Goal: Task Accomplishment & Management: Use online tool/utility

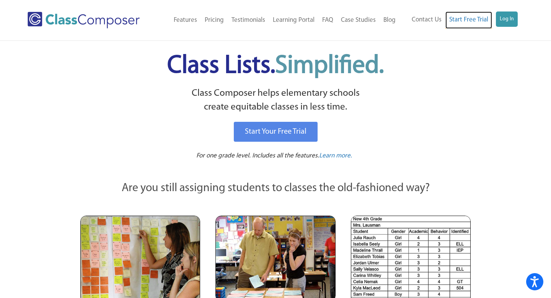
click at [489, 21] on link "Start Free Trial" at bounding box center [468, 19] width 47 height 17
click at [510, 17] on link "Log In" at bounding box center [507, 18] width 22 height 15
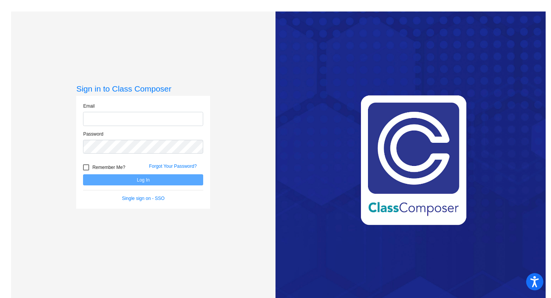
type input "[EMAIL_ADDRESS][DOMAIN_NAME]"
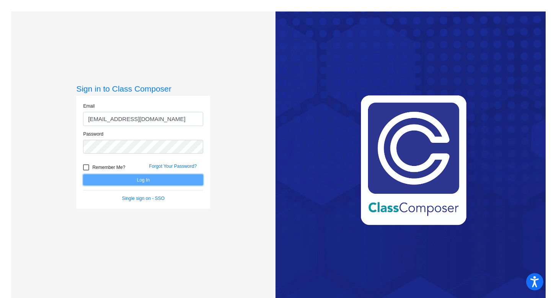
click at [179, 179] on button "Log In" at bounding box center [143, 179] width 120 height 11
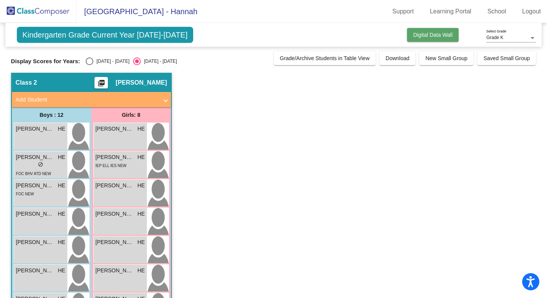
click at [440, 33] on span "Digital Data Wall" at bounding box center [432, 35] width 39 height 6
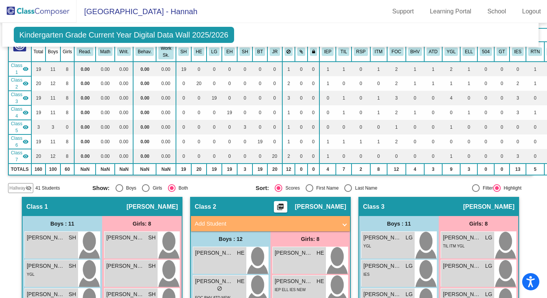
scroll to position [0, 3]
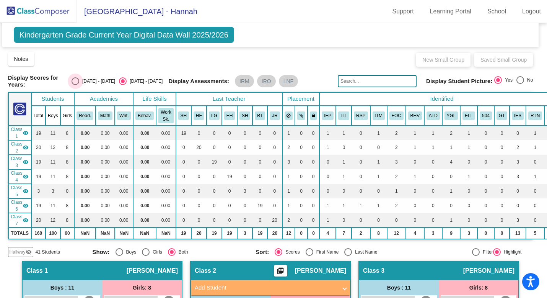
click at [109, 80] on div "2024 - 2025" at bounding box center [97, 81] width 36 height 7
click at [75, 85] on input "2024 - 2025" at bounding box center [75, 85] width 0 height 0
radio input "true"
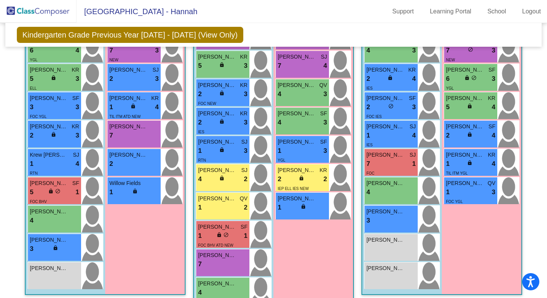
scroll to position [303, 0]
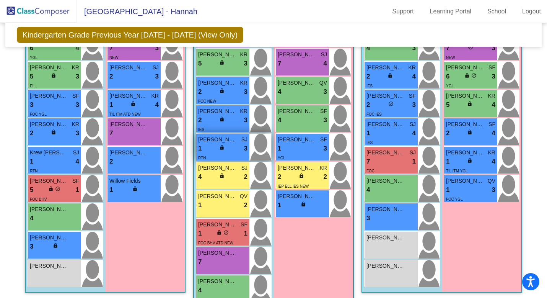
click at [223, 161] on div "RTN" at bounding box center [222, 157] width 49 height 8
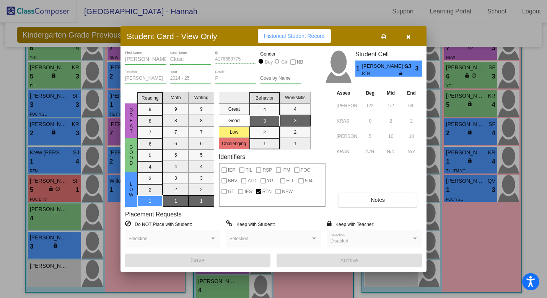
click at [413, 39] on button "button" at bounding box center [408, 36] width 24 height 14
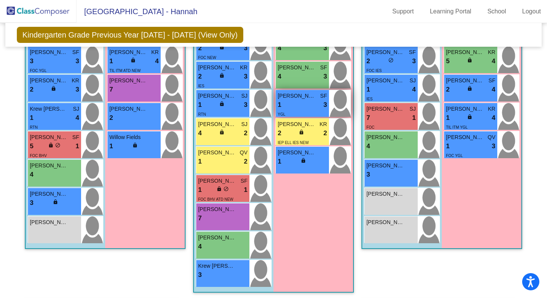
scroll to position [347, 0]
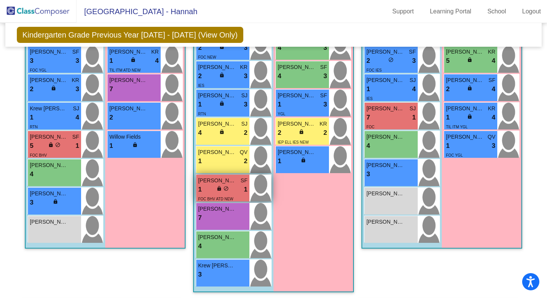
click at [221, 194] on div "1 lock do_not_disturb_alt 1" at bounding box center [222, 189] width 49 height 10
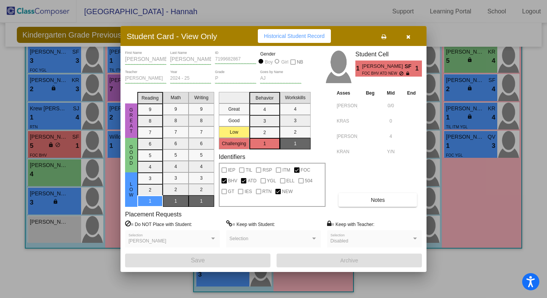
click at [365, 198] on button "Notes" at bounding box center [378, 200] width 78 height 14
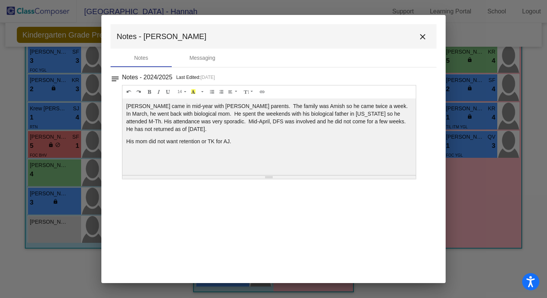
click at [422, 38] on mat-icon "close" at bounding box center [422, 36] width 9 height 9
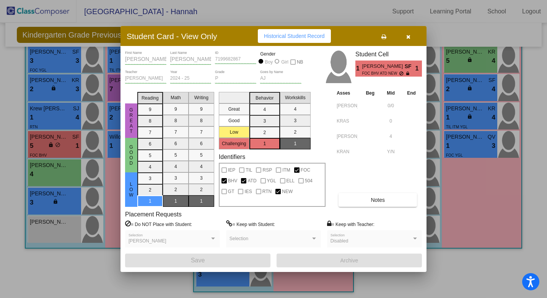
click at [408, 37] on icon "button" at bounding box center [408, 36] width 4 height 5
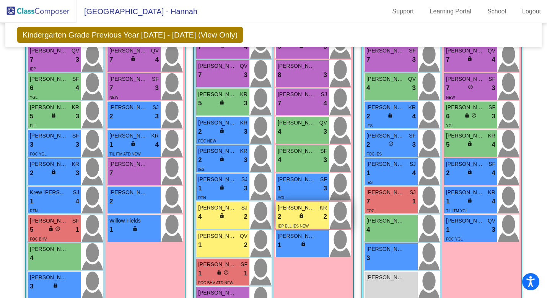
scroll to position [260, 0]
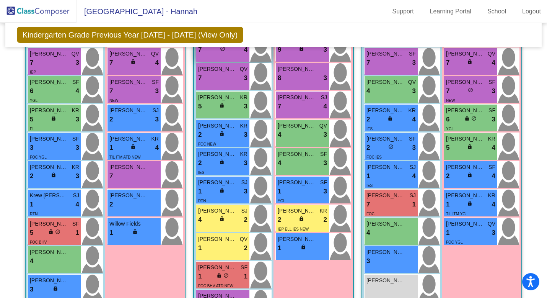
click at [215, 55] on div "7 lock do_not_disturb_alt 4" at bounding box center [222, 50] width 49 height 10
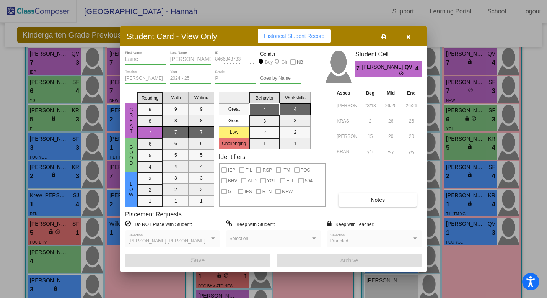
click at [377, 196] on button "Notes" at bounding box center [378, 200] width 78 height 14
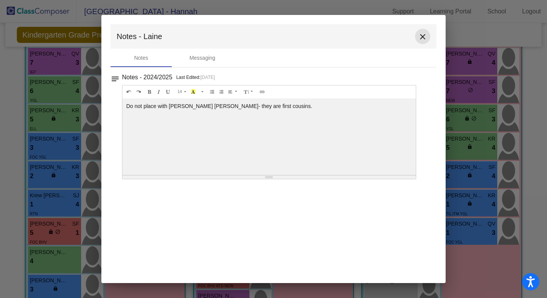
click at [421, 41] on button "close" at bounding box center [422, 36] width 15 height 15
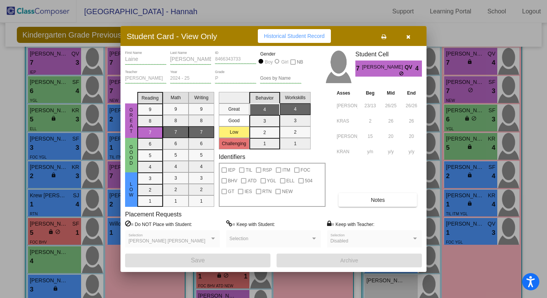
click at [410, 38] on icon "button" at bounding box center [408, 36] width 4 height 5
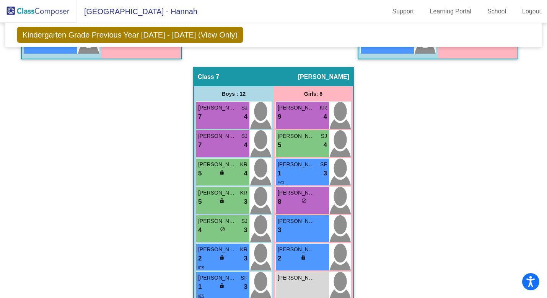
scroll to position [935, 0]
